Goal: Navigation & Orientation: Find specific page/section

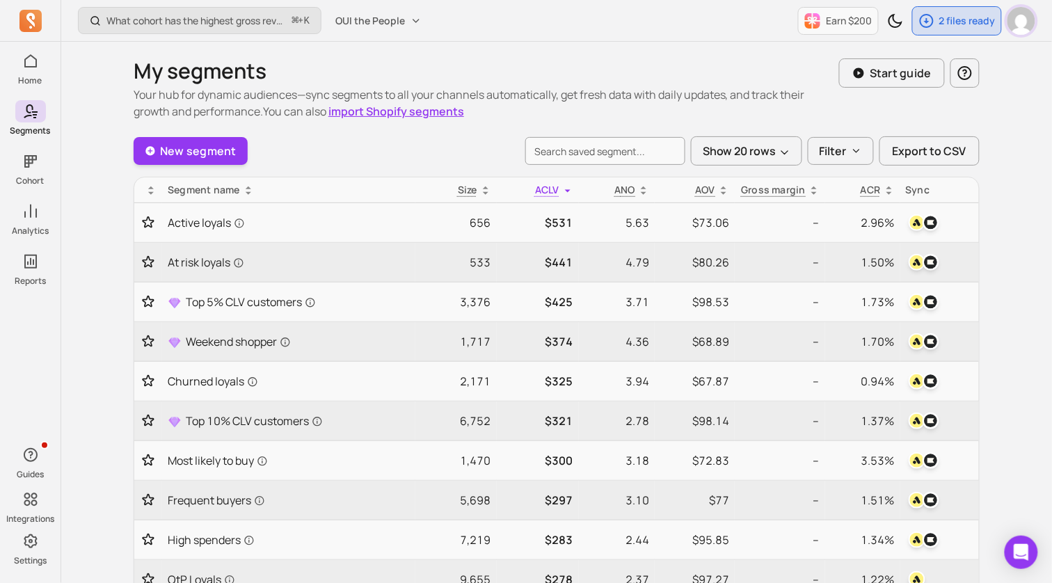
click at [1018, 25] on img "button" at bounding box center [1021, 21] width 28 height 28
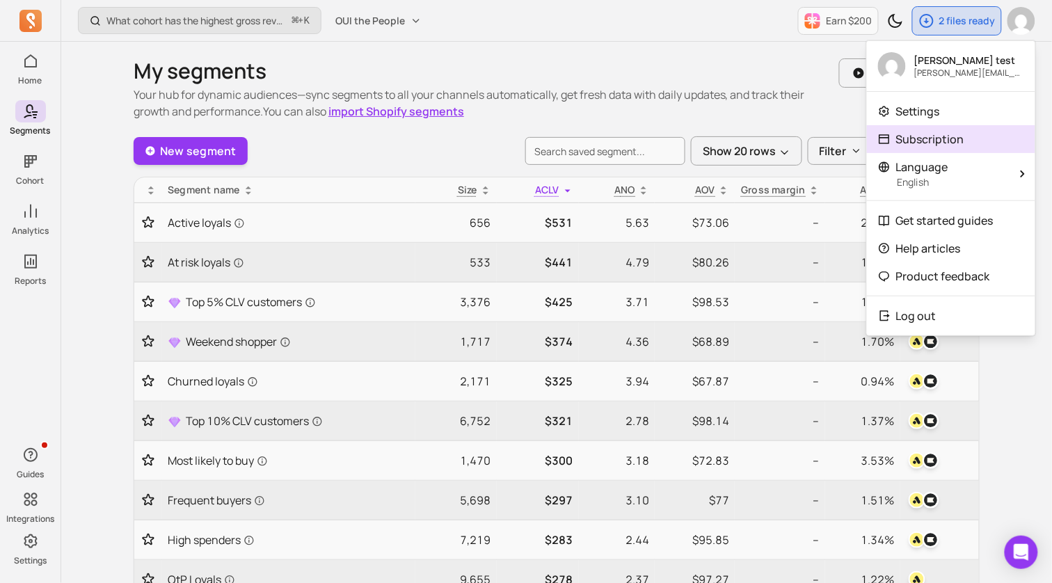
click at [975, 143] on link "Subscription" at bounding box center [951, 139] width 168 height 28
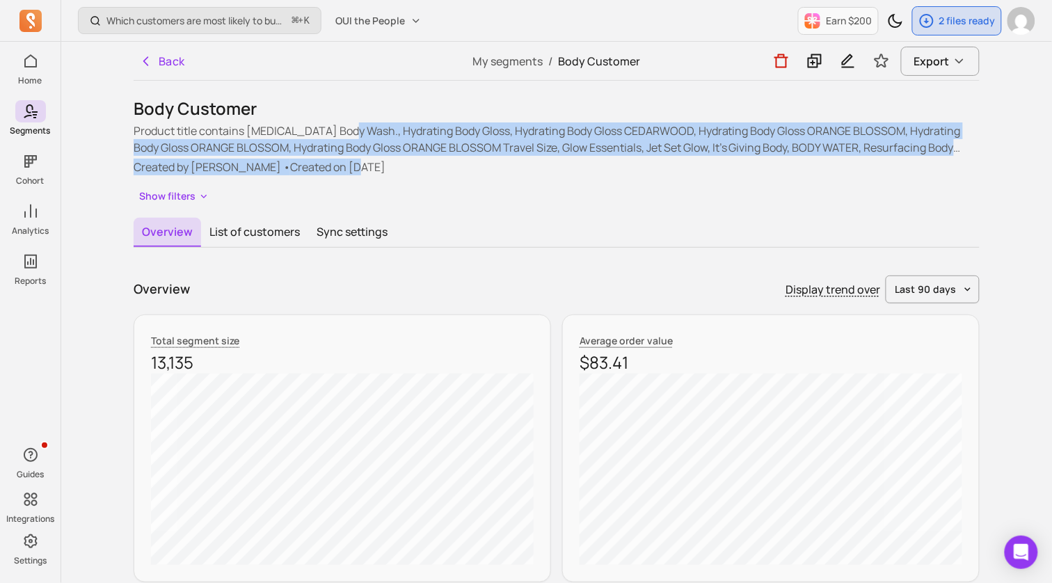
click at [334, 160] on div "Product title contains Lactic Acid Body Wash., Hydrating Body Gloss, Hydrating …" at bounding box center [557, 148] width 846 height 53
click at [334, 160] on p "Created by Shane Reed • Created on 2025-08-12" at bounding box center [557, 167] width 846 height 17
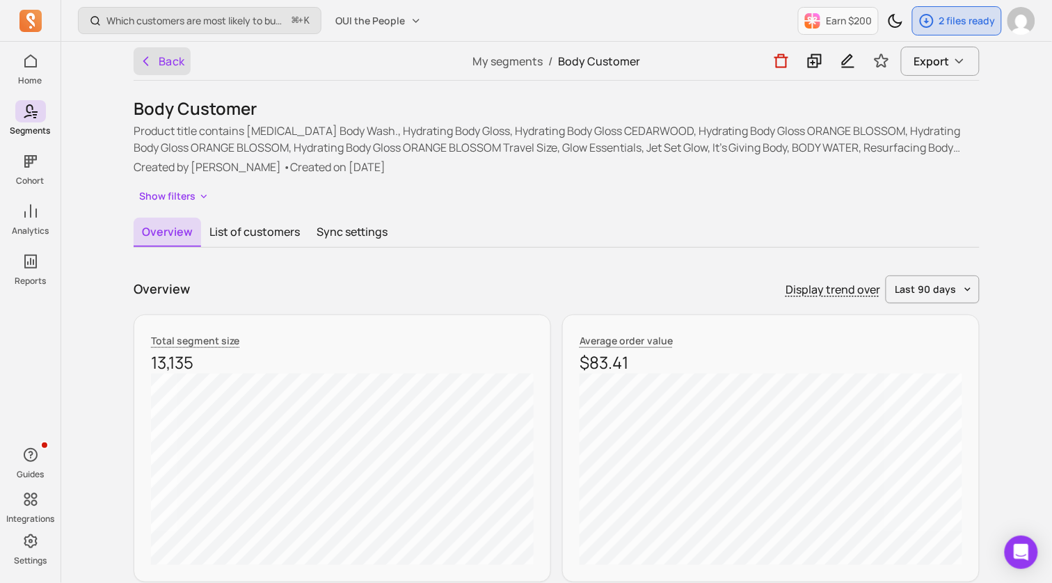
click at [174, 70] on button "Back" at bounding box center [162, 61] width 57 height 28
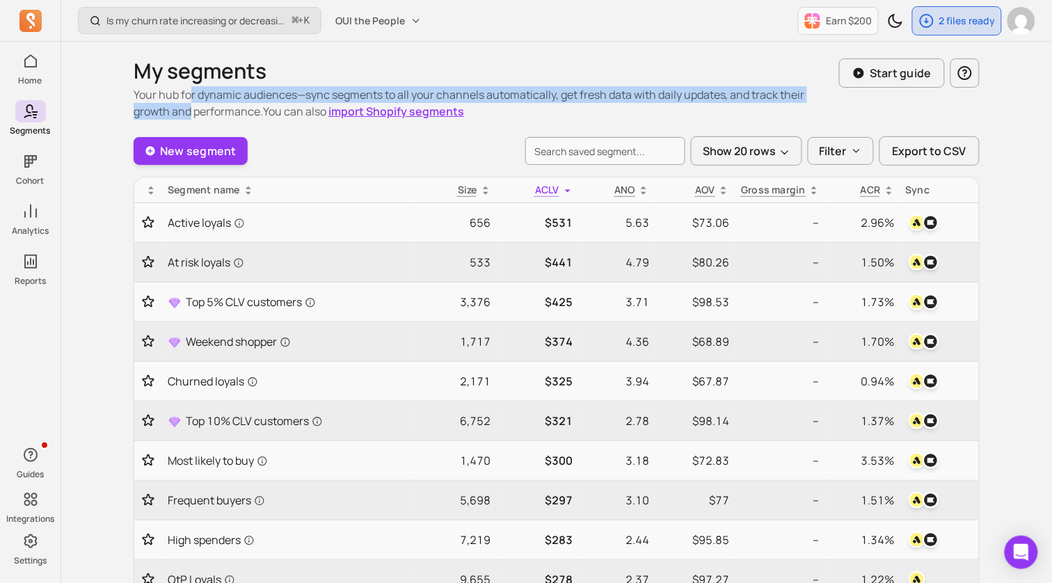
click at [191, 105] on p "Your hub for dynamic audiences—sync segments to all your channels automatically…" at bounding box center [486, 102] width 705 height 33
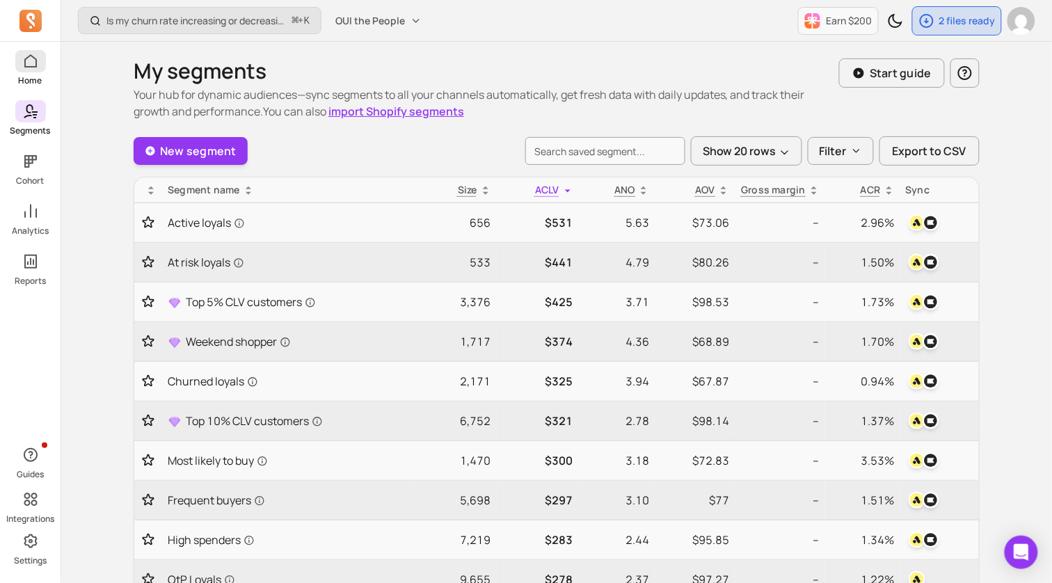
click at [28, 70] on span at bounding box center [30, 61] width 31 height 22
